Goal: Check status

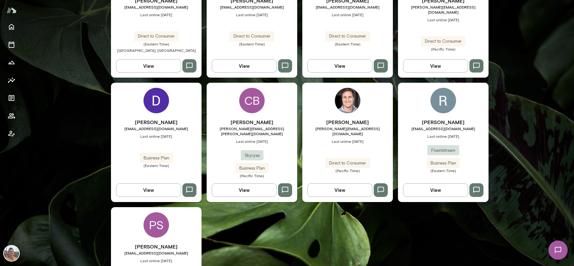
scroll to position [235, 0]
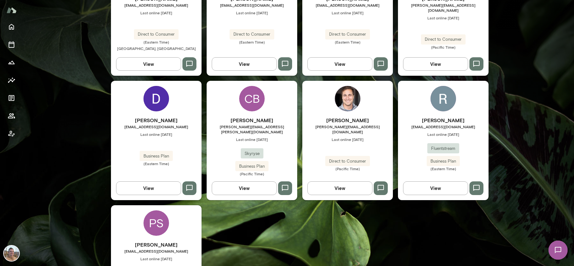
click at [350, 86] on img at bounding box center [347, 98] width 25 height 25
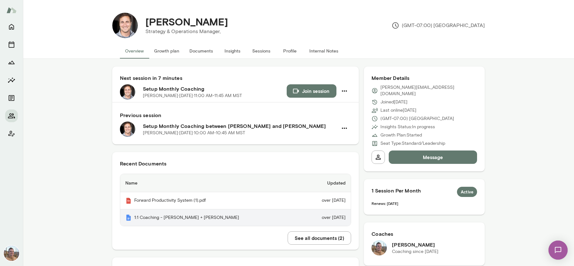
click at [177, 214] on th "1:1 Coaching - [PERSON_NAME] + [PERSON_NAME]" at bounding box center [210, 218] width 181 height 17
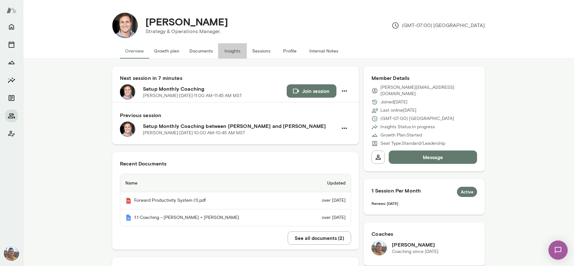
click at [237, 52] on button "Insights" at bounding box center [232, 50] width 29 height 15
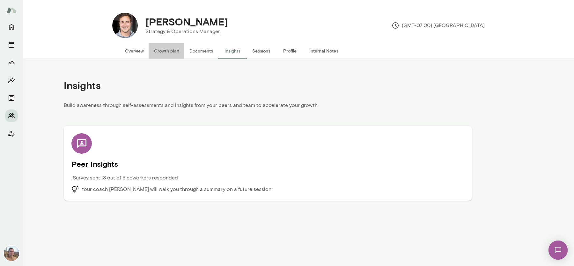
click at [163, 51] on button "Growth plan" at bounding box center [166, 50] width 35 height 15
